Goal: Information Seeking & Learning: Learn about a topic

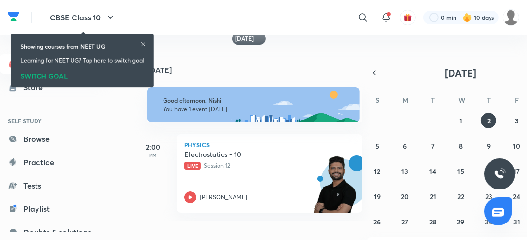
click at [146, 46] on icon at bounding box center [143, 44] width 6 height 6
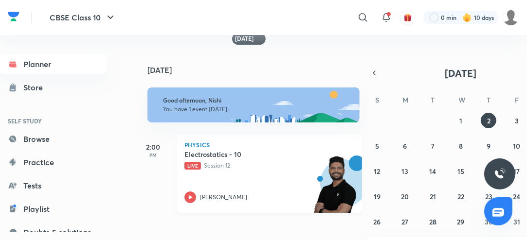
click at [192, 197] on icon at bounding box center [190, 198] width 12 height 12
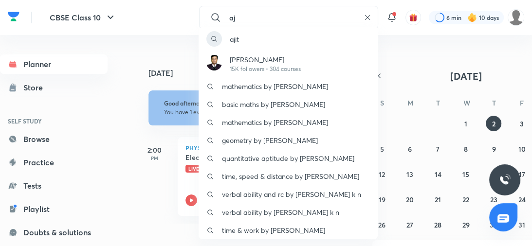
type input "a"
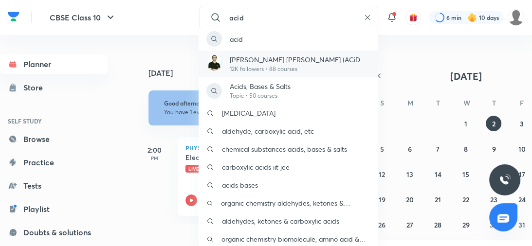
type input "acid"
click at [268, 58] on p "Ajit Chandra Divedi (ACiD Sir)" at bounding box center [300, 59] width 140 height 10
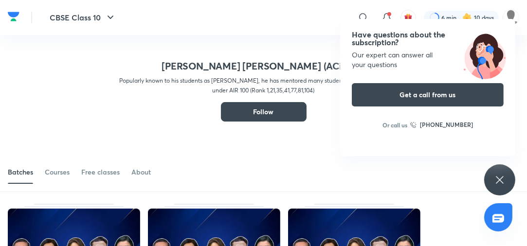
click at [494, 179] on icon at bounding box center [500, 180] width 12 height 12
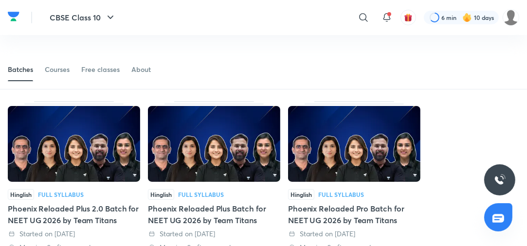
scroll to position [97, 0]
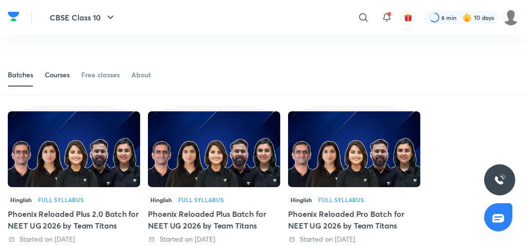
click at [69, 75] on div "Courses" at bounding box center [57, 75] width 25 height 10
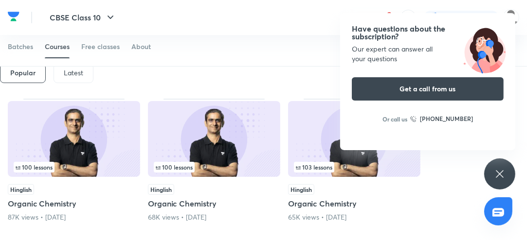
scroll to position [144, 0]
click at [74, 75] on p "Latest" at bounding box center [73, 73] width 19 height 8
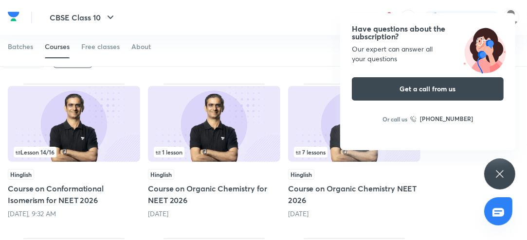
scroll to position [160, 0]
click at [506, 182] on div "Have questions about the subscription? Our expert can answer all your questions…" at bounding box center [499, 174] width 31 height 31
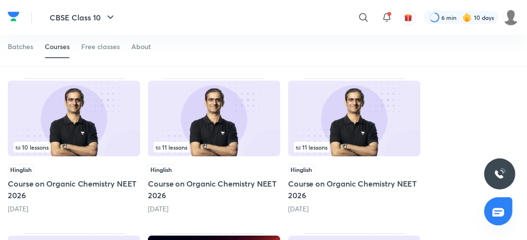
scroll to position [319, 0]
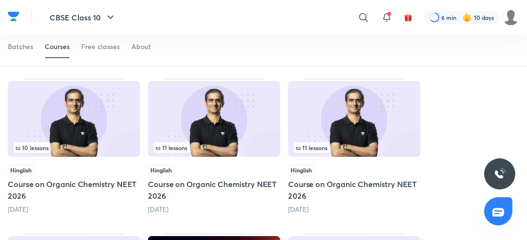
click at [408, 143] on div "11 lessons" at bounding box center [354, 148] width 121 height 11
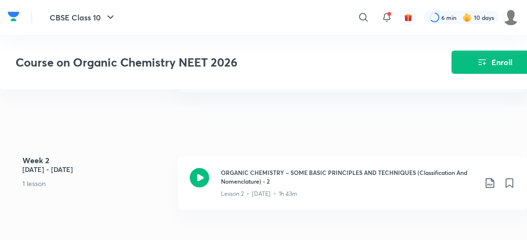
scroll to position [413, 0]
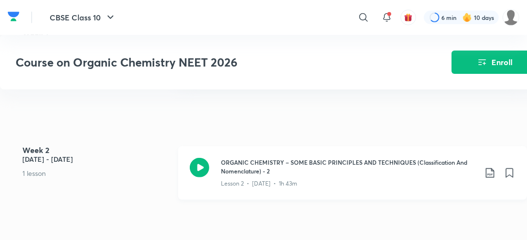
click at [191, 172] on icon at bounding box center [199, 167] width 19 height 19
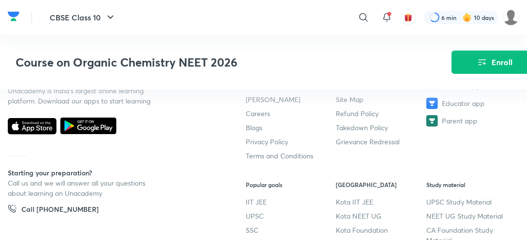
scroll to position [839, 0]
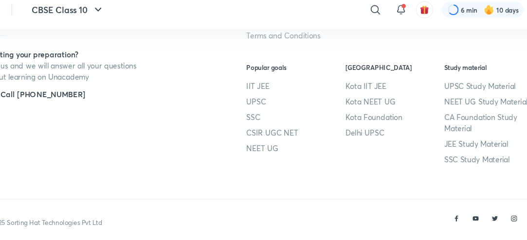
scroll to position [659, 0]
